Goal: Transaction & Acquisition: Obtain resource

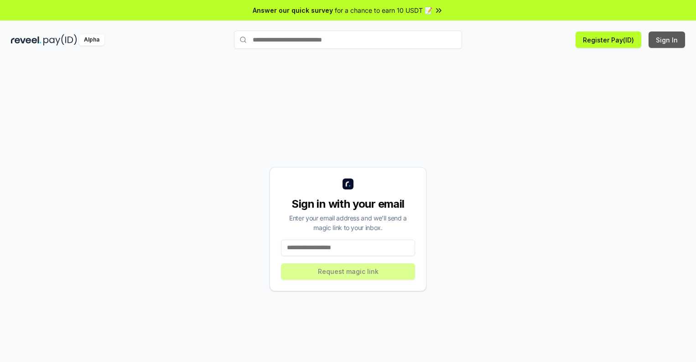
click at [667, 40] on button "Sign In" at bounding box center [666, 39] width 36 height 16
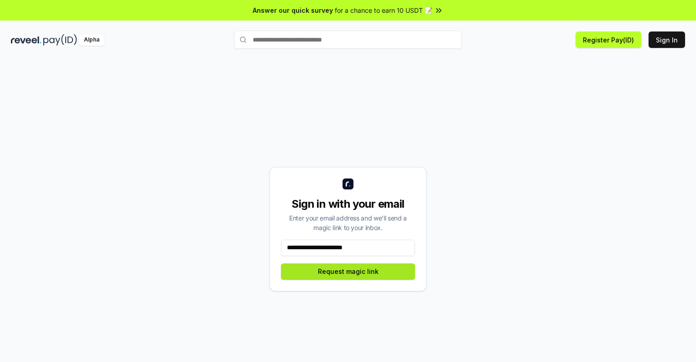
type input "**********"
click at [348, 271] on button "Request magic link" at bounding box center [348, 271] width 134 height 16
